Goal: Information Seeking & Learning: Learn about a topic

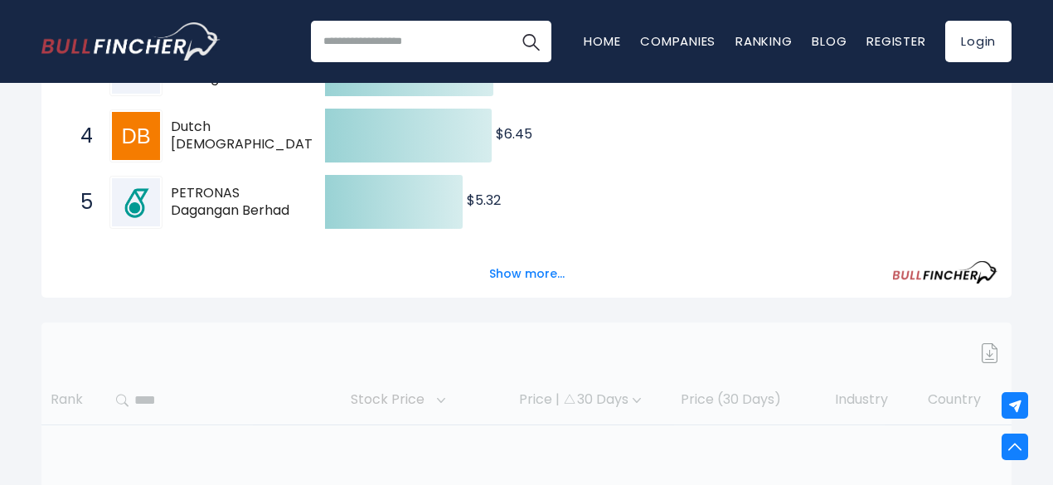
scroll to position [497, 0]
click at [529, 274] on button "Show more..." at bounding box center [526, 273] width 95 height 27
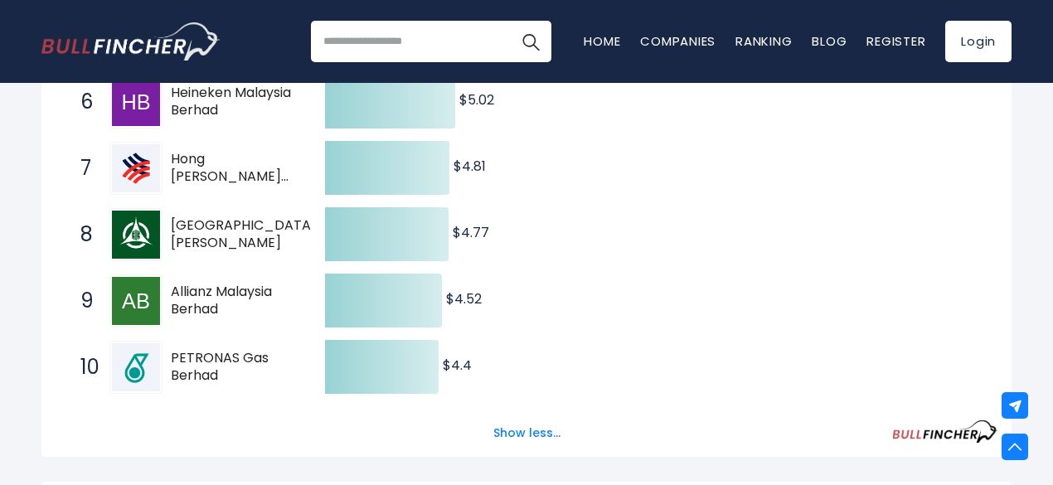
scroll to position [746, 0]
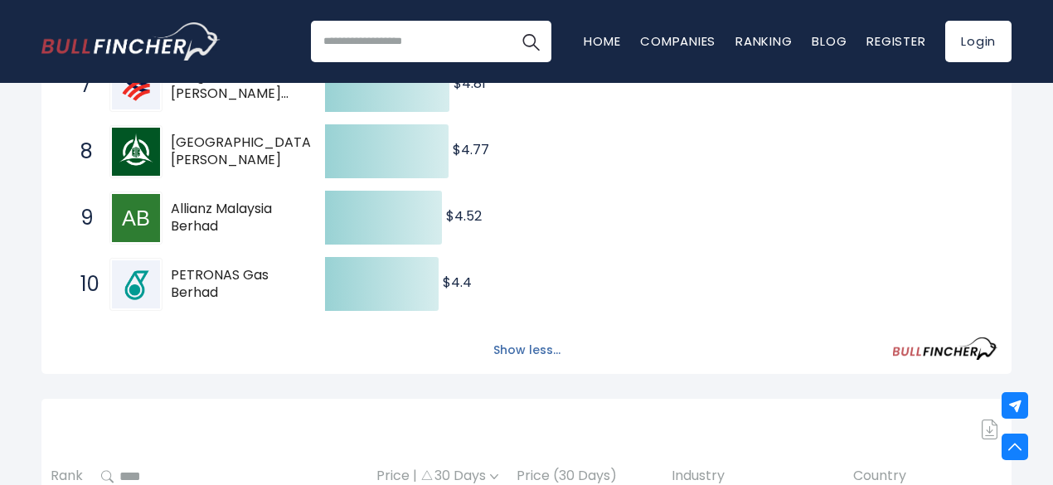
click at [508, 352] on button "Show less..." at bounding box center [526, 350] width 87 height 27
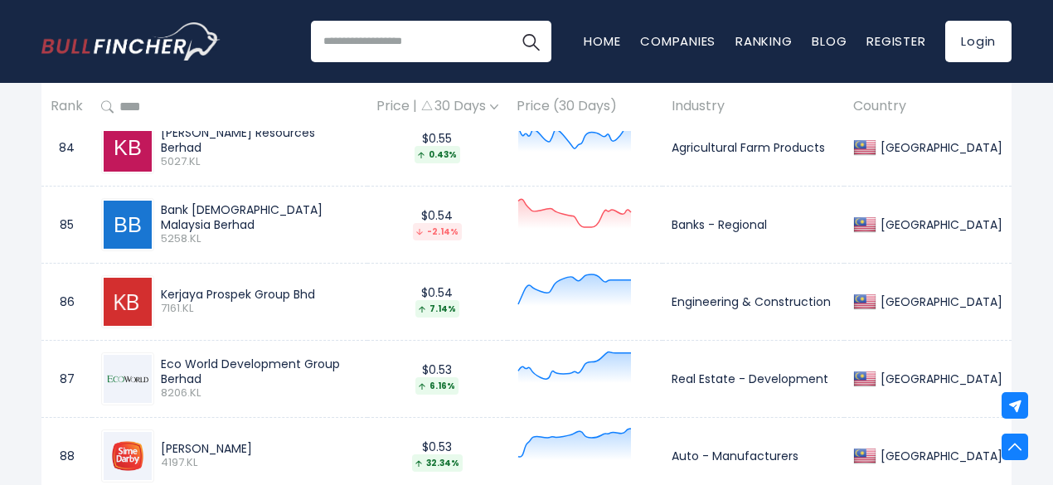
scroll to position [7213, 0]
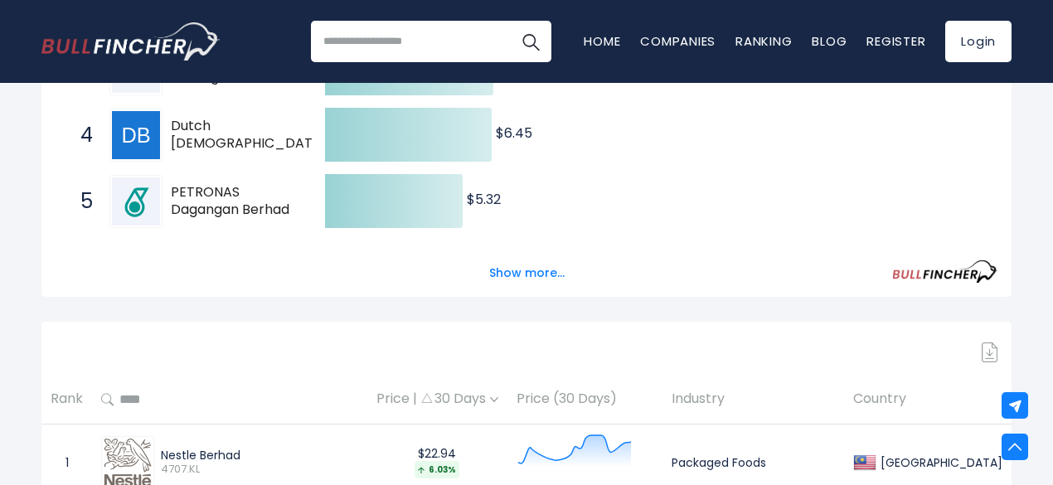
scroll to position [415, 0]
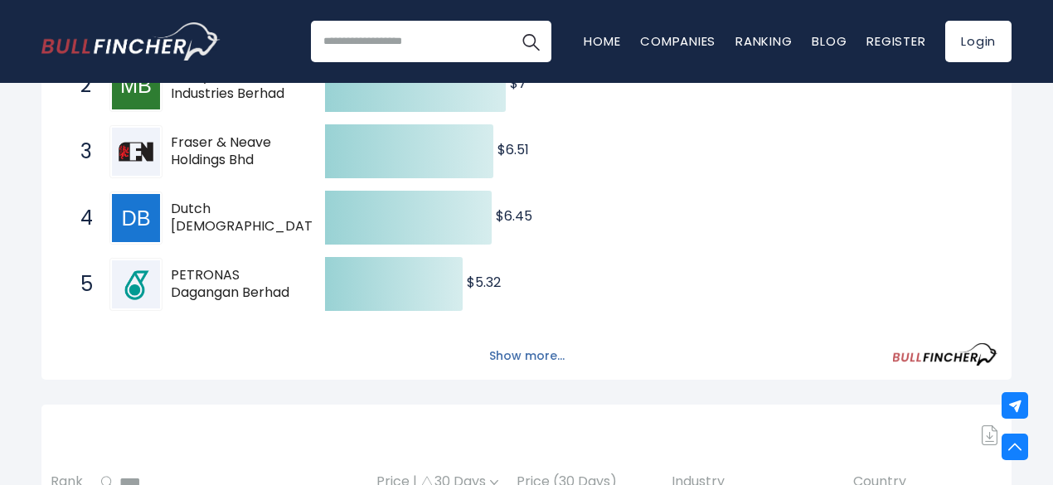
click at [503, 359] on button "Show more..." at bounding box center [526, 355] width 95 height 27
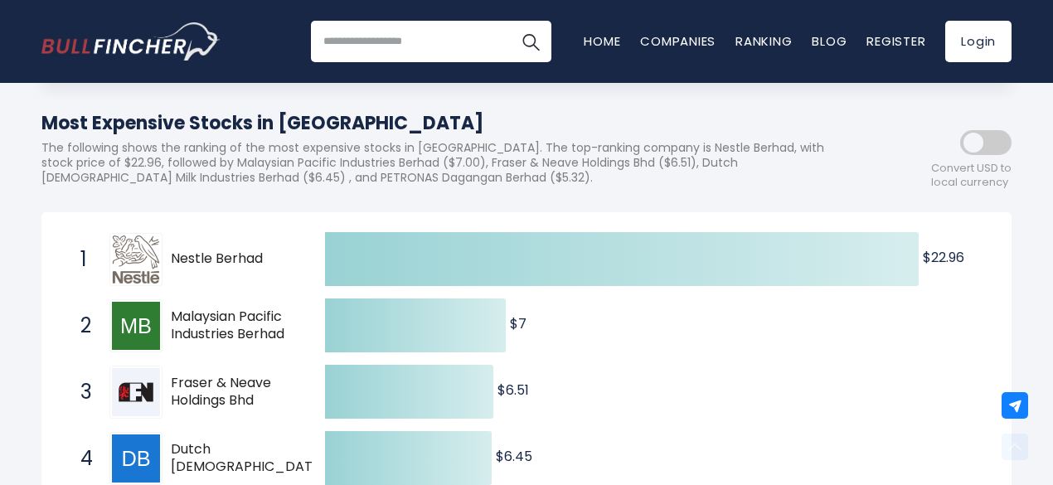
scroll to position [166, 0]
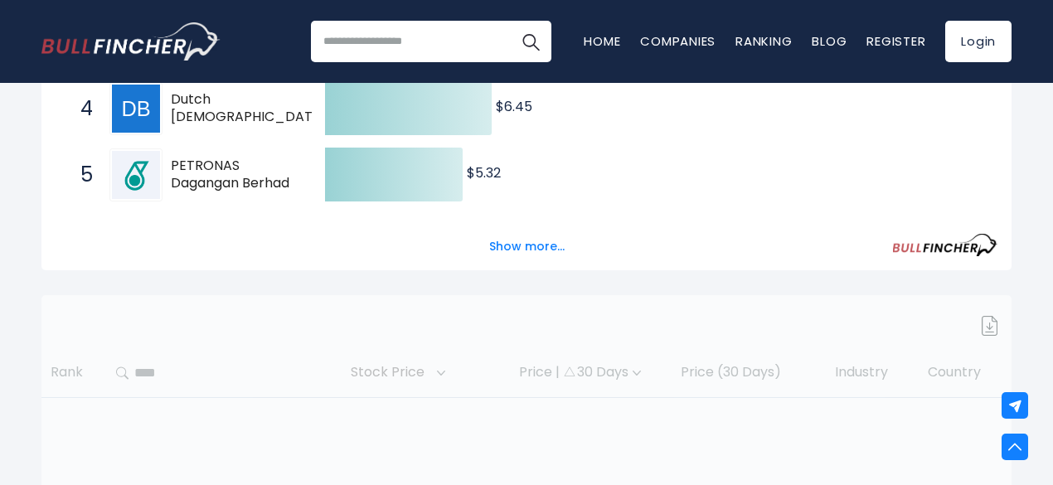
scroll to position [580, 0]
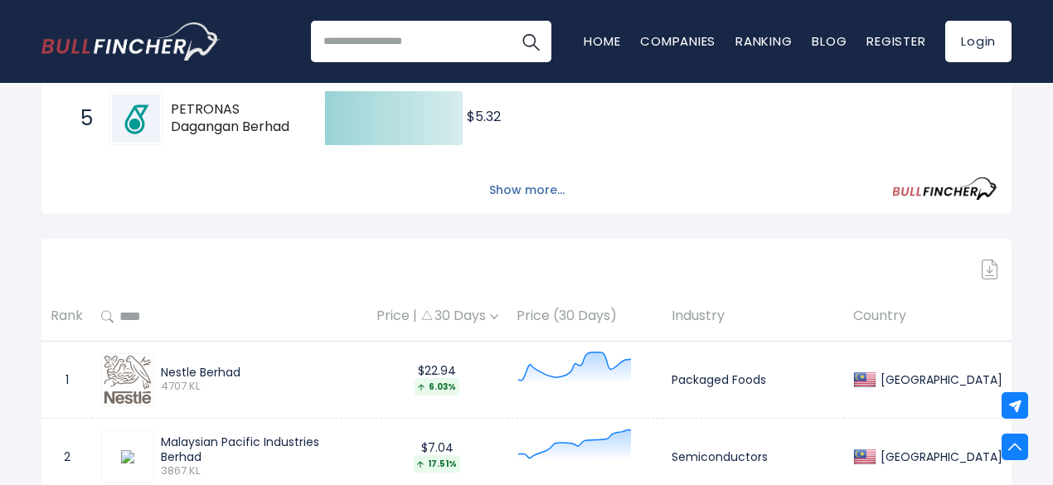
click at [521, 198] on button "Show more..." at bounding box center [526, 190] width 95 height 27
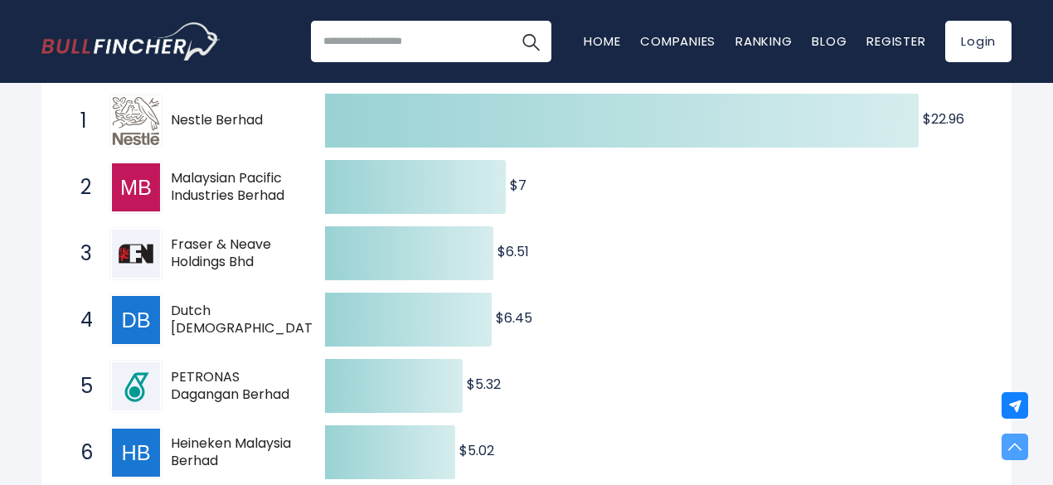
scroll to position [83, 0]
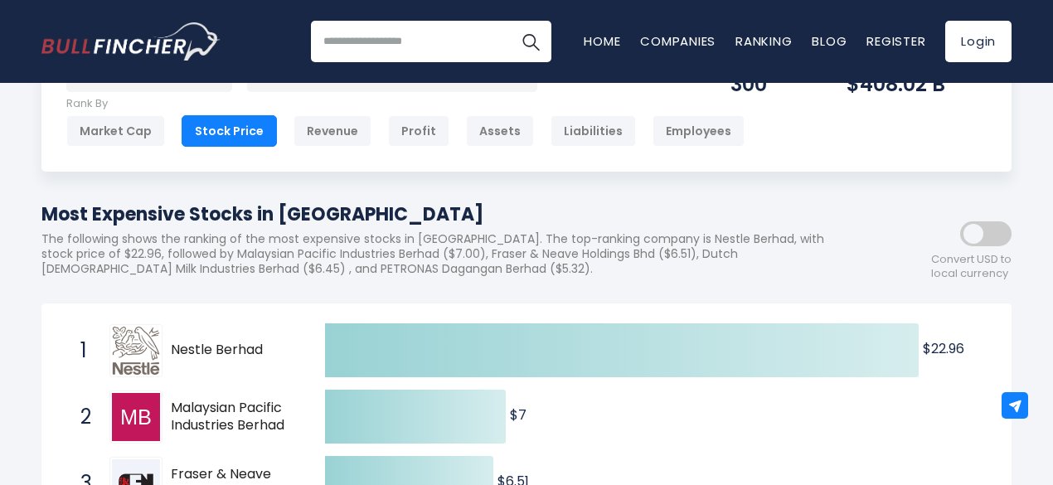
click at [997, 240] on span at bounding box center [985, 233] width 51 height 25
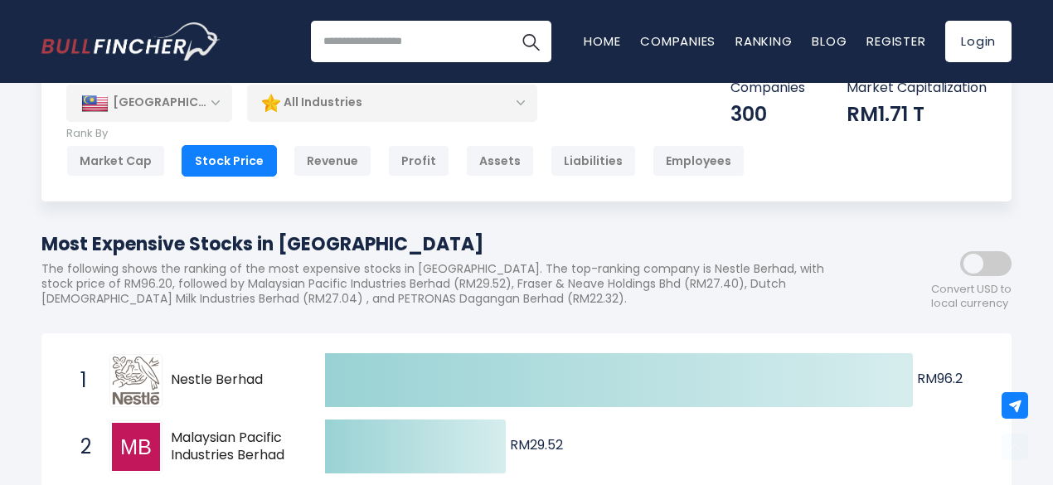
scroll to position [0, 0]
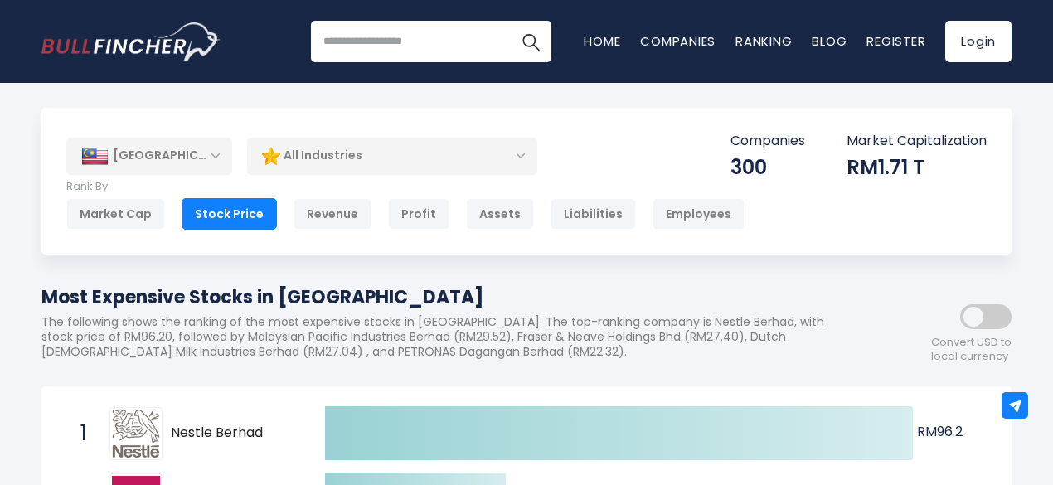
click at [982, 318] on span at bounding box center [985, 316] width 51 height 25
click at [974, 323] on span at bounding box center [985, 316] width 51 height 25
click at [982, 316] on span at bounding box center [985, 316] width 51 height 25
click at [983, 323] on span at bounding box center [985, 316] width 51 height 25
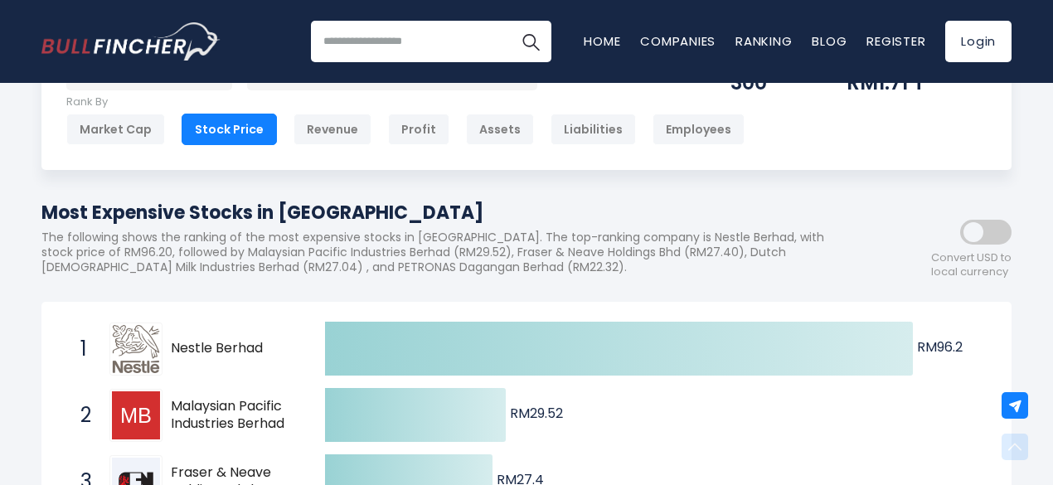
scroll to position [83, 0]
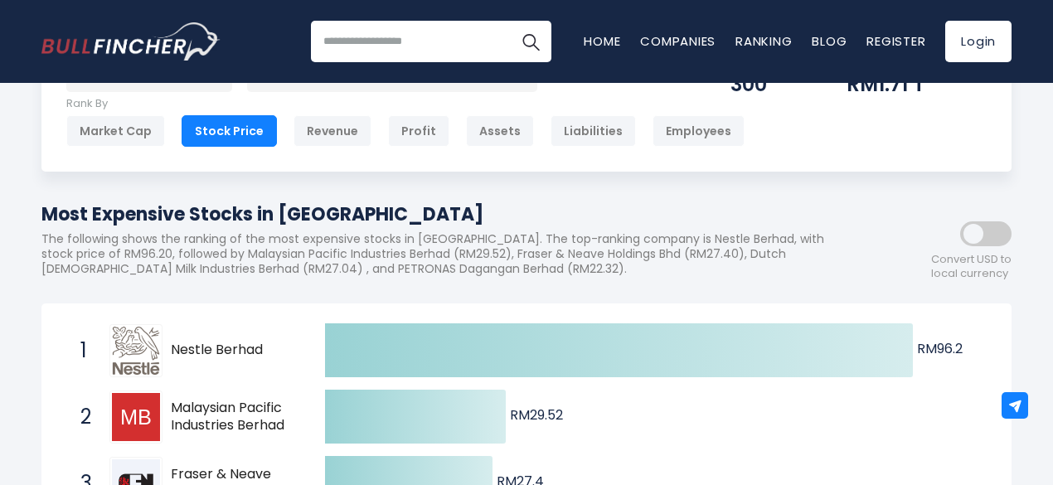
click at [999, 238] on span at bounding box center [985, 233] width 51 height 25
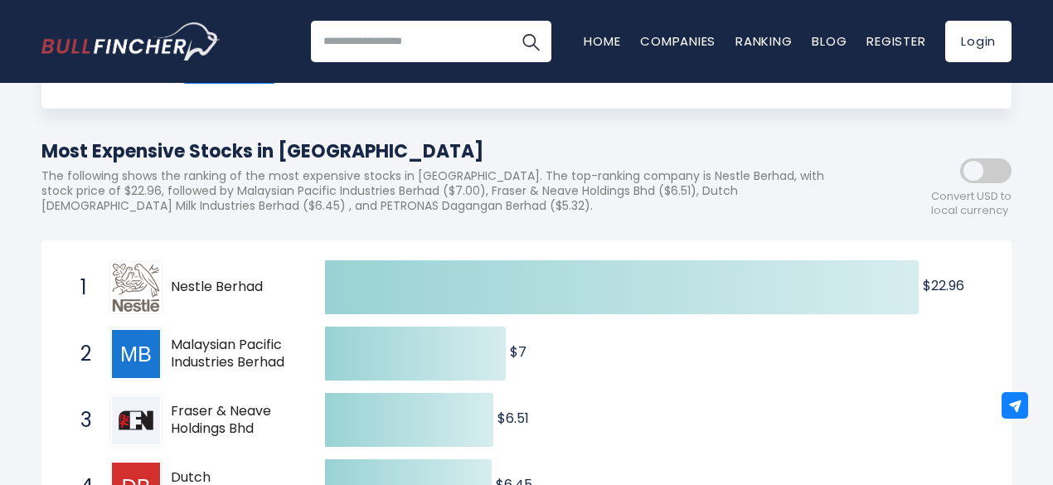
scroll to position [0, 0]
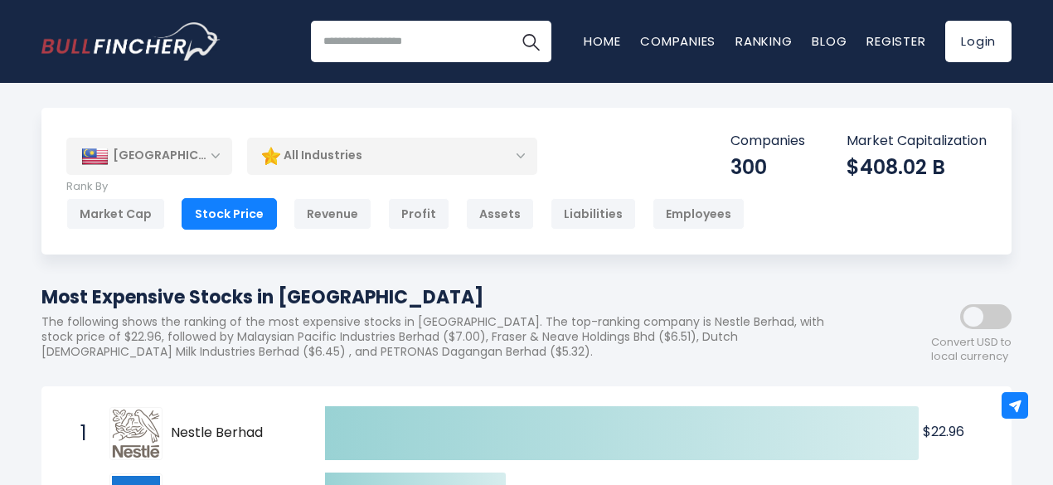
click at [973, 320] on span at bounding box center [985, 316] width 51 height 25
click at [979, 323] on span at bounding box center [985, 316] width 51 height 25
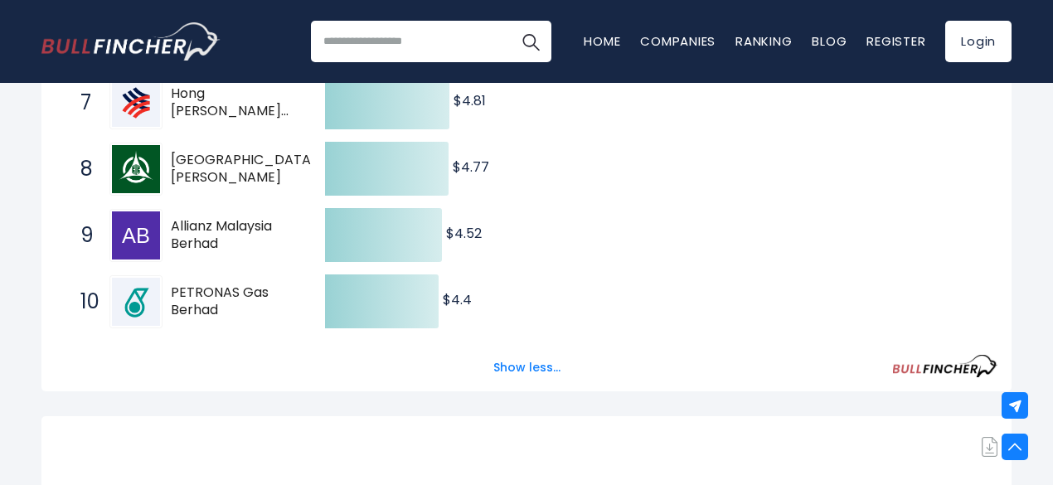
scroll to position [746, 0]
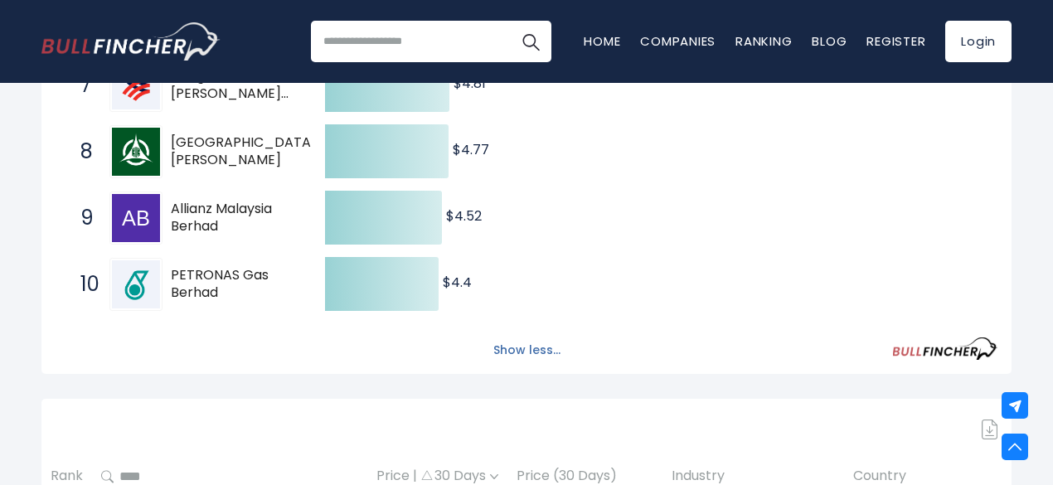
click at [512, 354] on button "Show less..." at bounding box center [526, 350] width 87 height 27
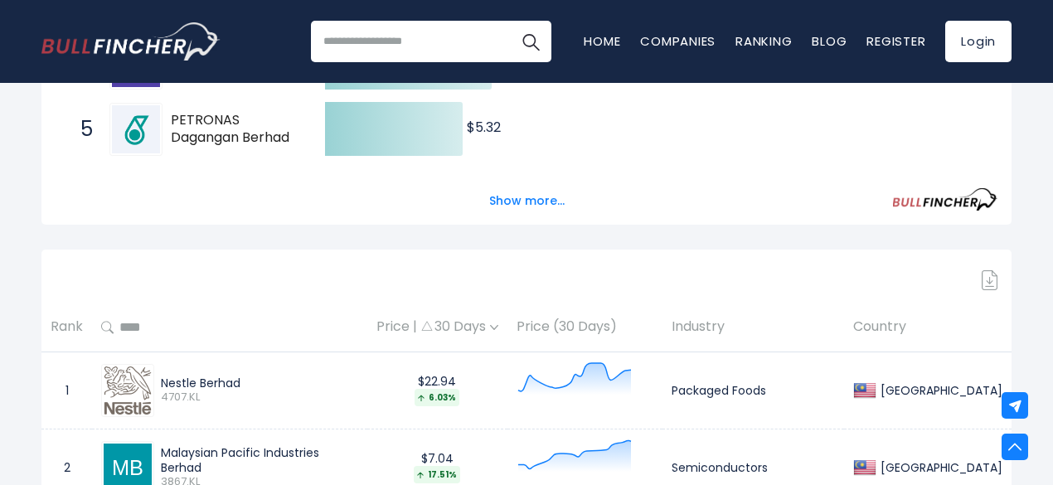
scroll to position [580, 0]
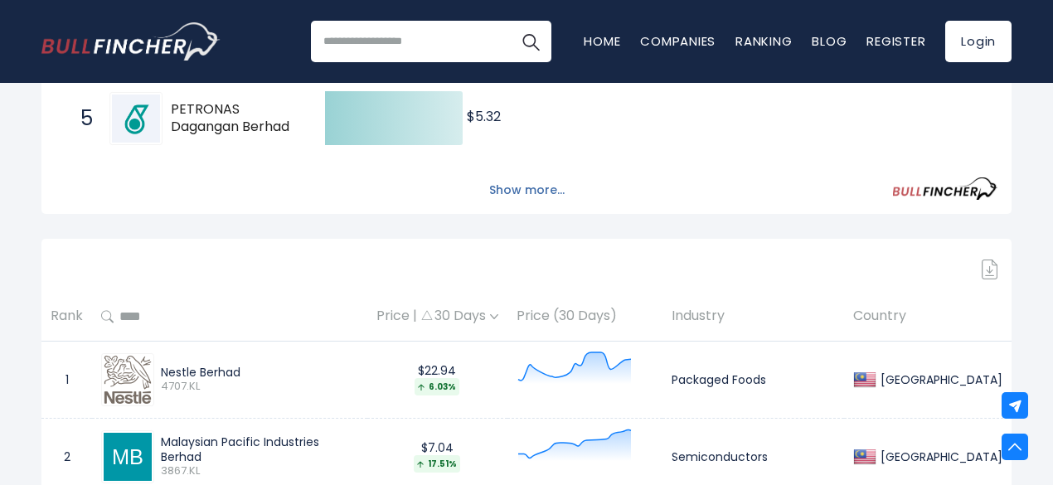
click at [547, 194] on button "Show more..." at bounding box center [526, 190] width 95 height 27
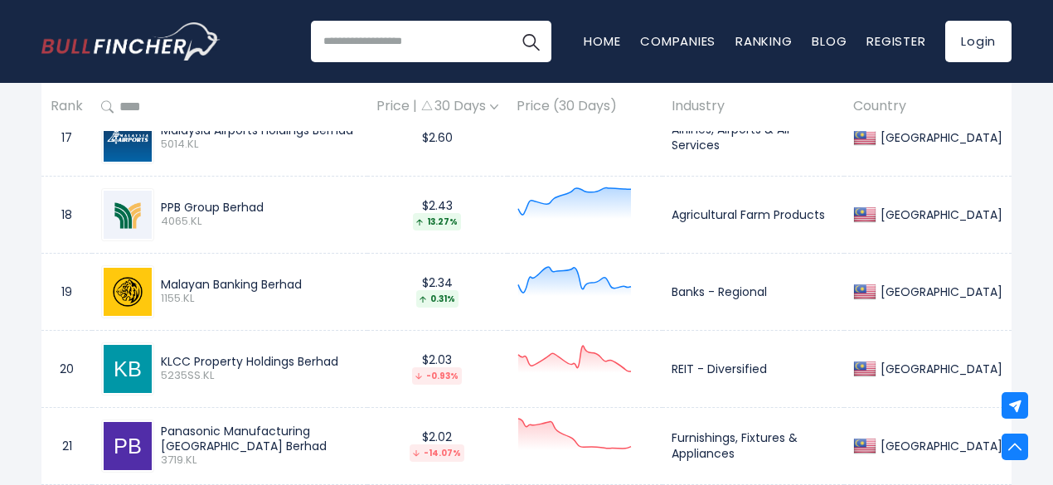
scroll to position [2404, 0]
